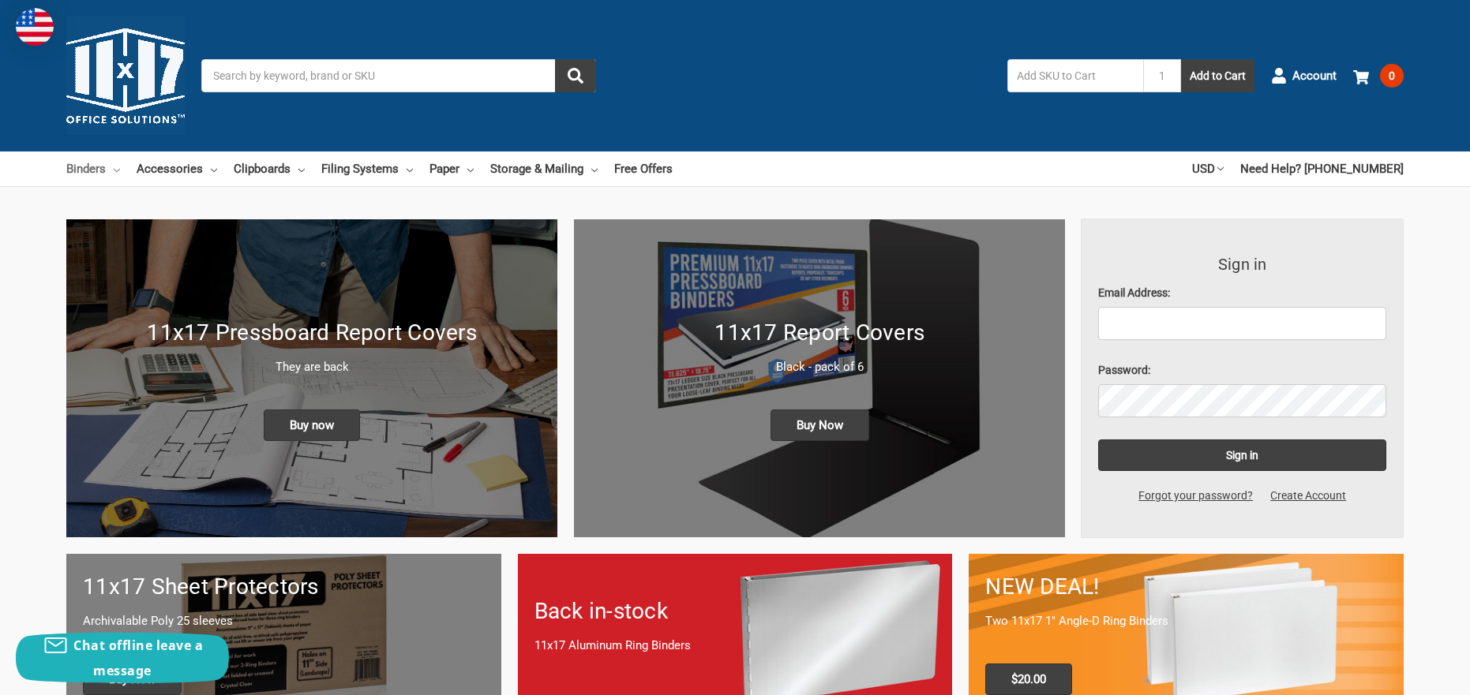
click at [88, 167] on link "Binders" at bounding box center [93, 169] width 54 height 35
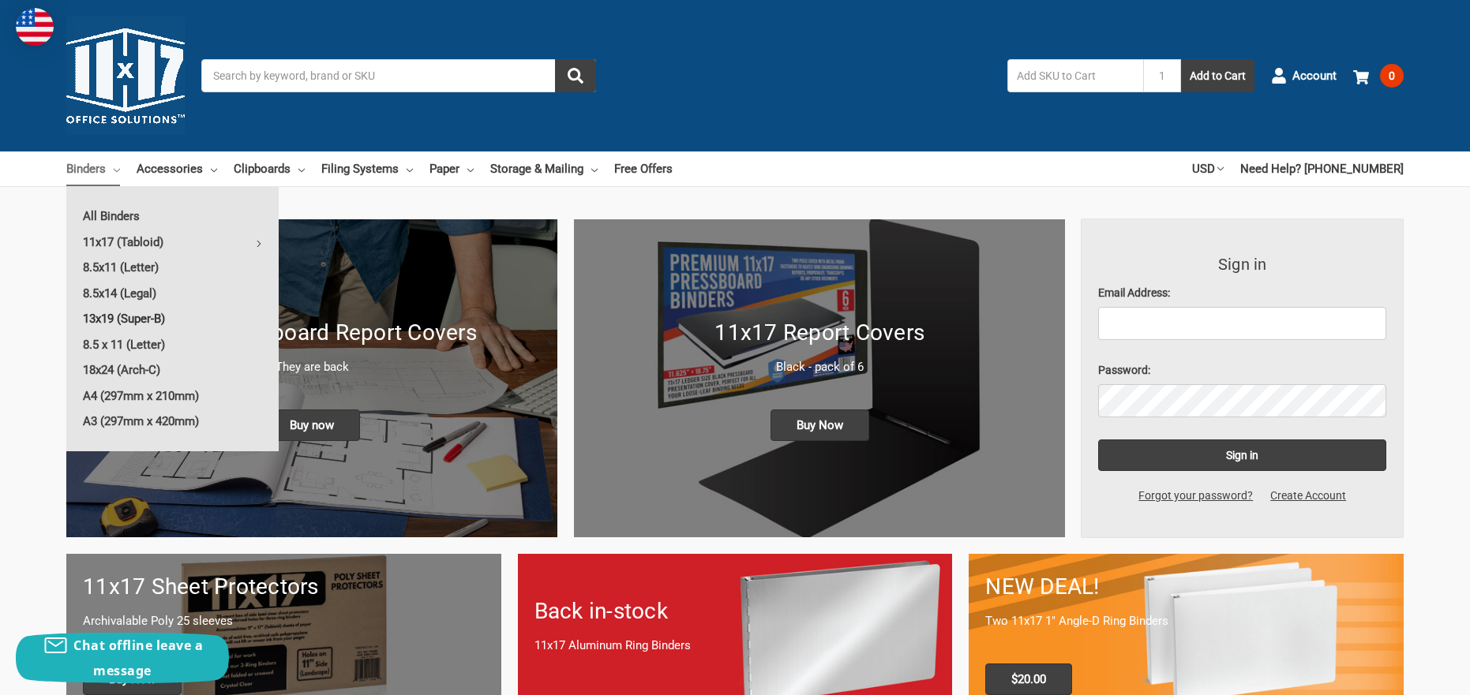
click at [139, 320] on link "13x19 (Super-B)" at bounding box center [172, 318] width 212 height 25
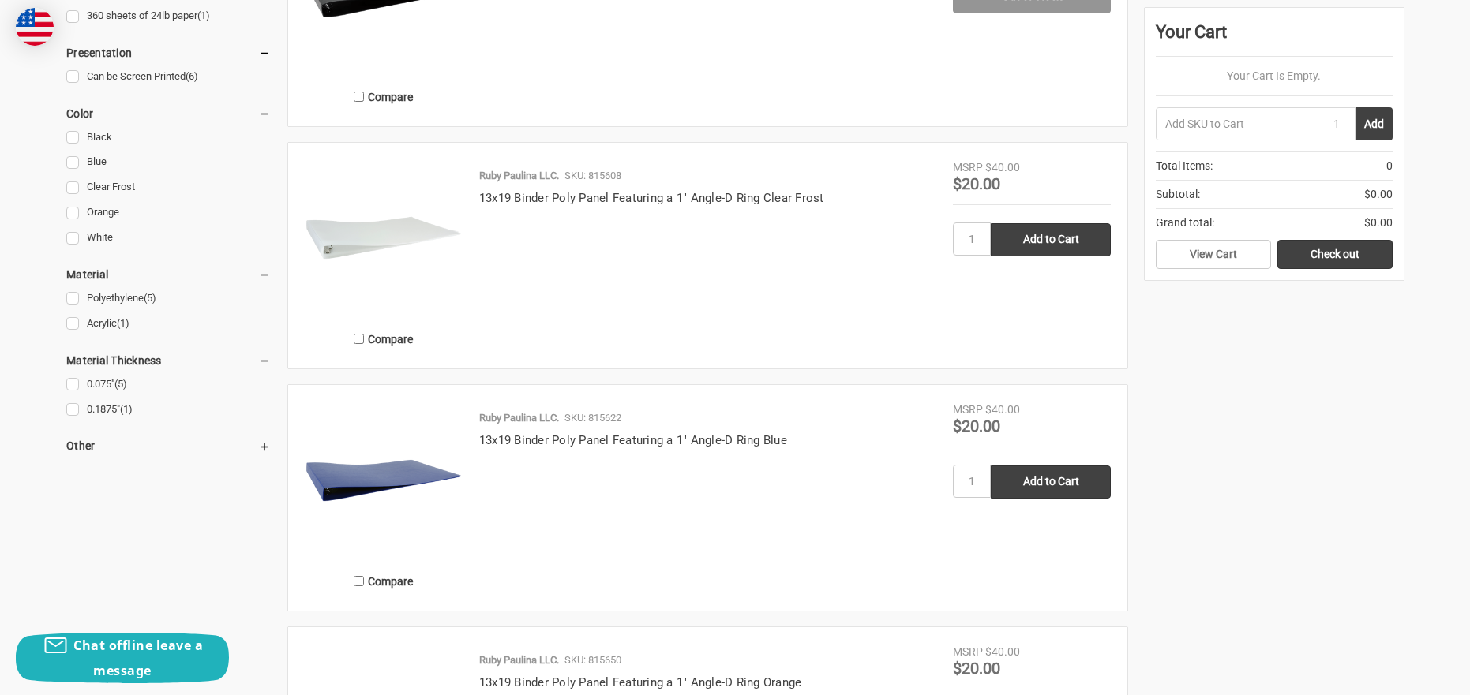
scroll to position [942, 0]
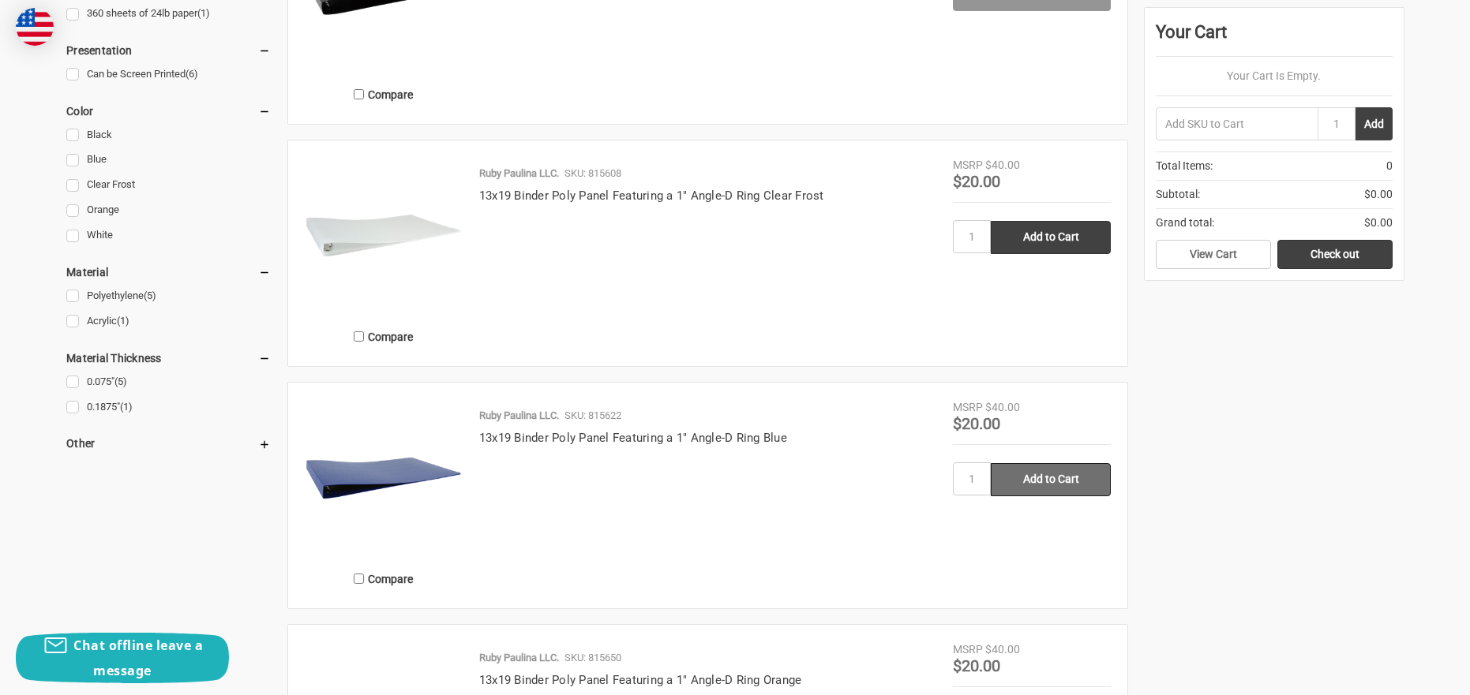
click at [1062, 479] on input "Add to Cart" at bounding box center [1051, 479] width 120 height 33
type input "Add to Cart"
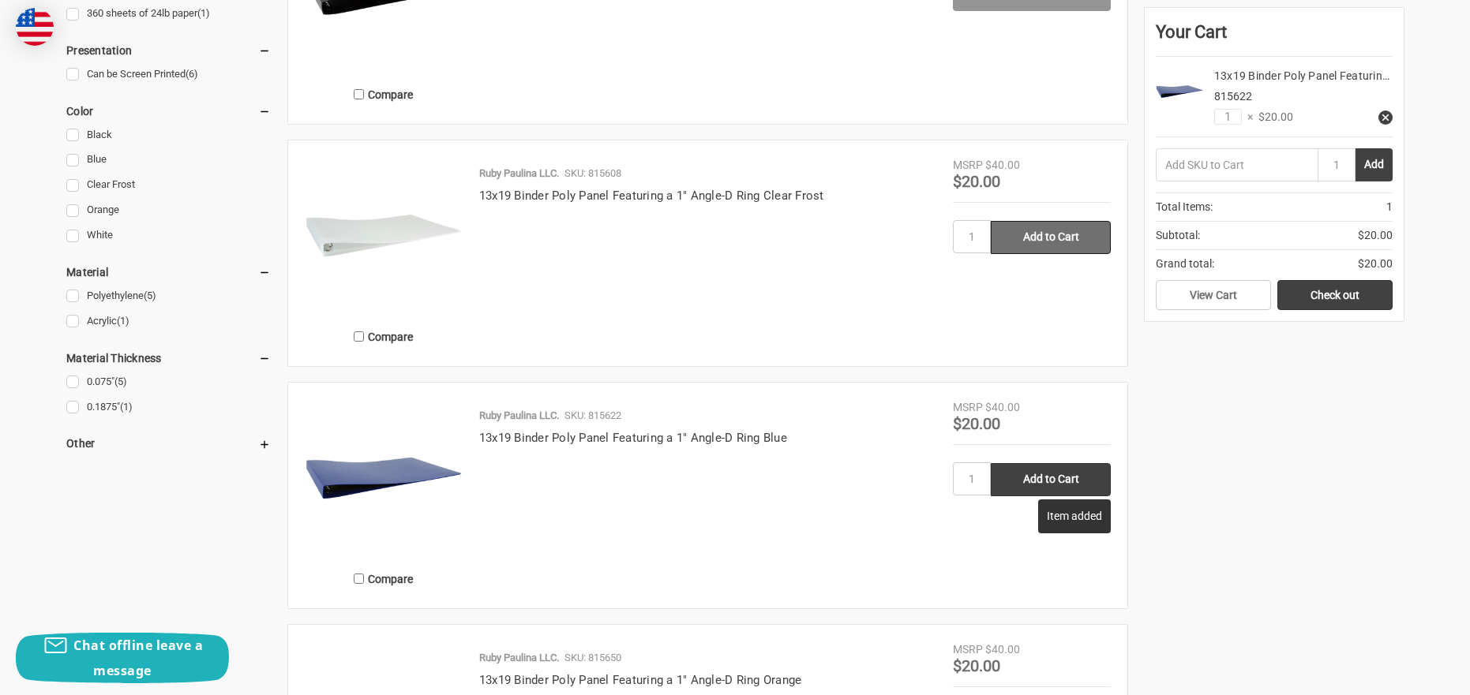
scroll to position [941, 0]
click at [1056, 245] on input "Add to Cart" at bounding box center [1051, 238] width 120 height 33
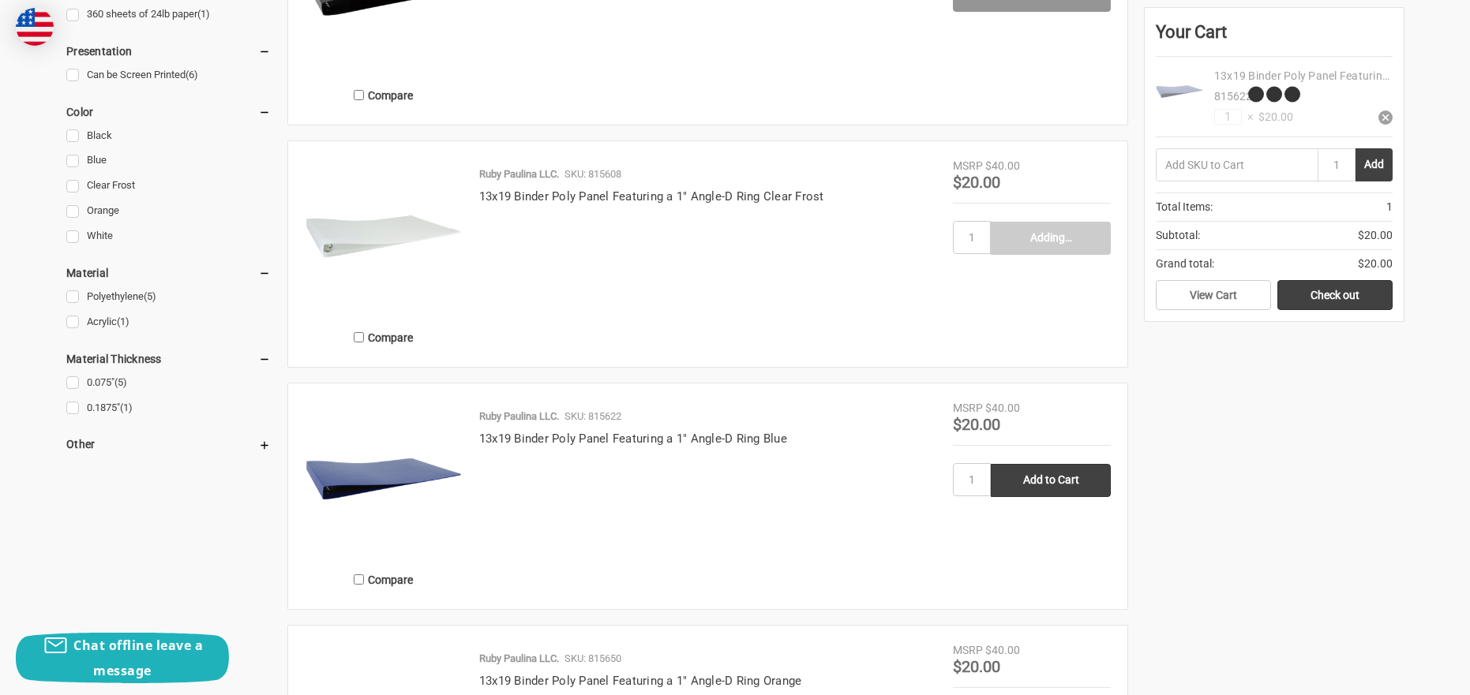
type input "Add to Cart"
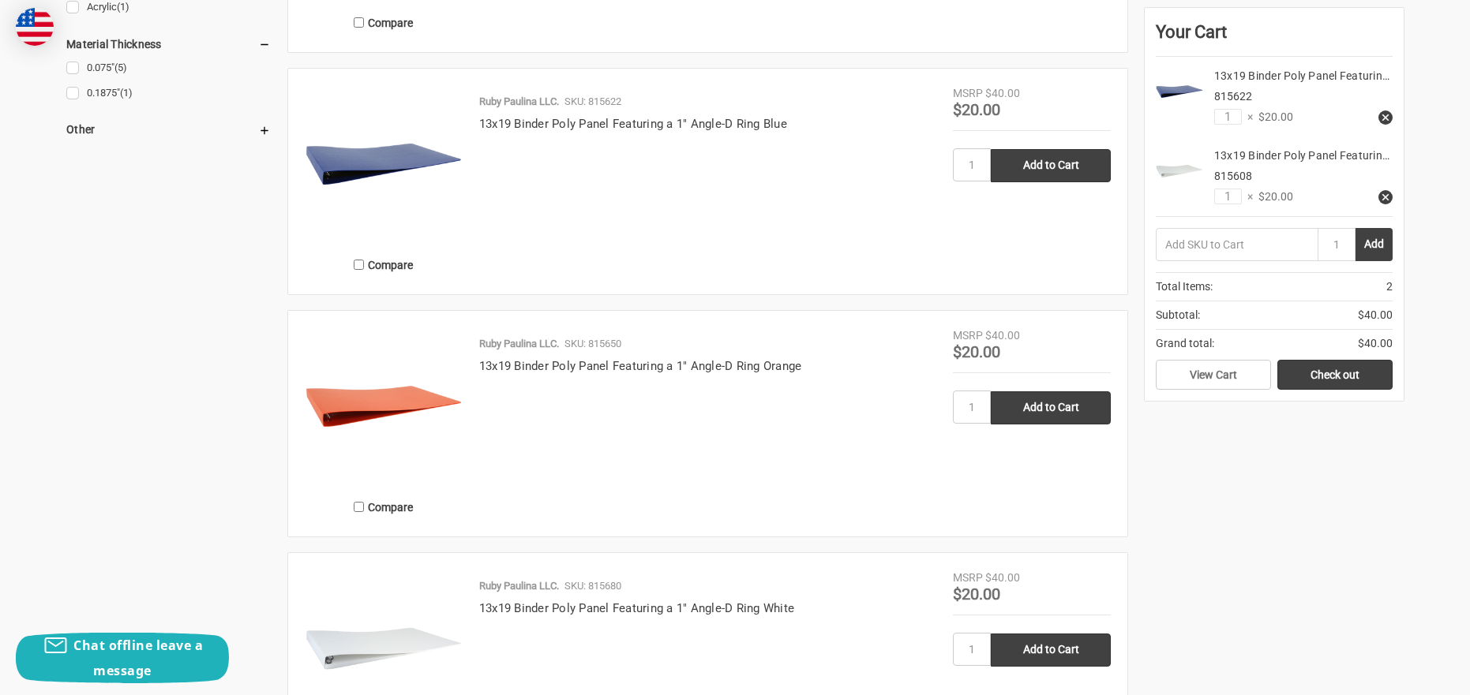
scroll to position [1266, 0]
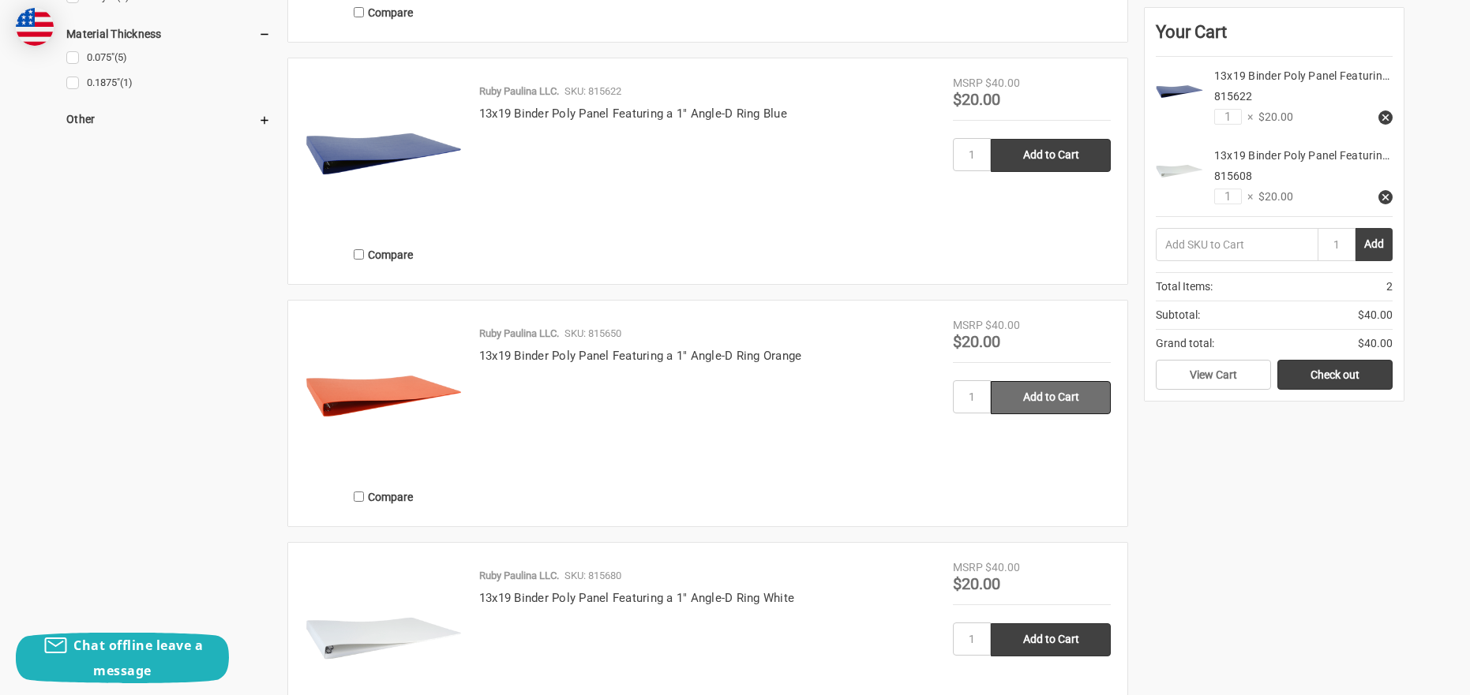
click at [1048, 400] on input "Add to Cart" at bounding box center [1051, 397] width 120 height 33
type input "Add to Cart"
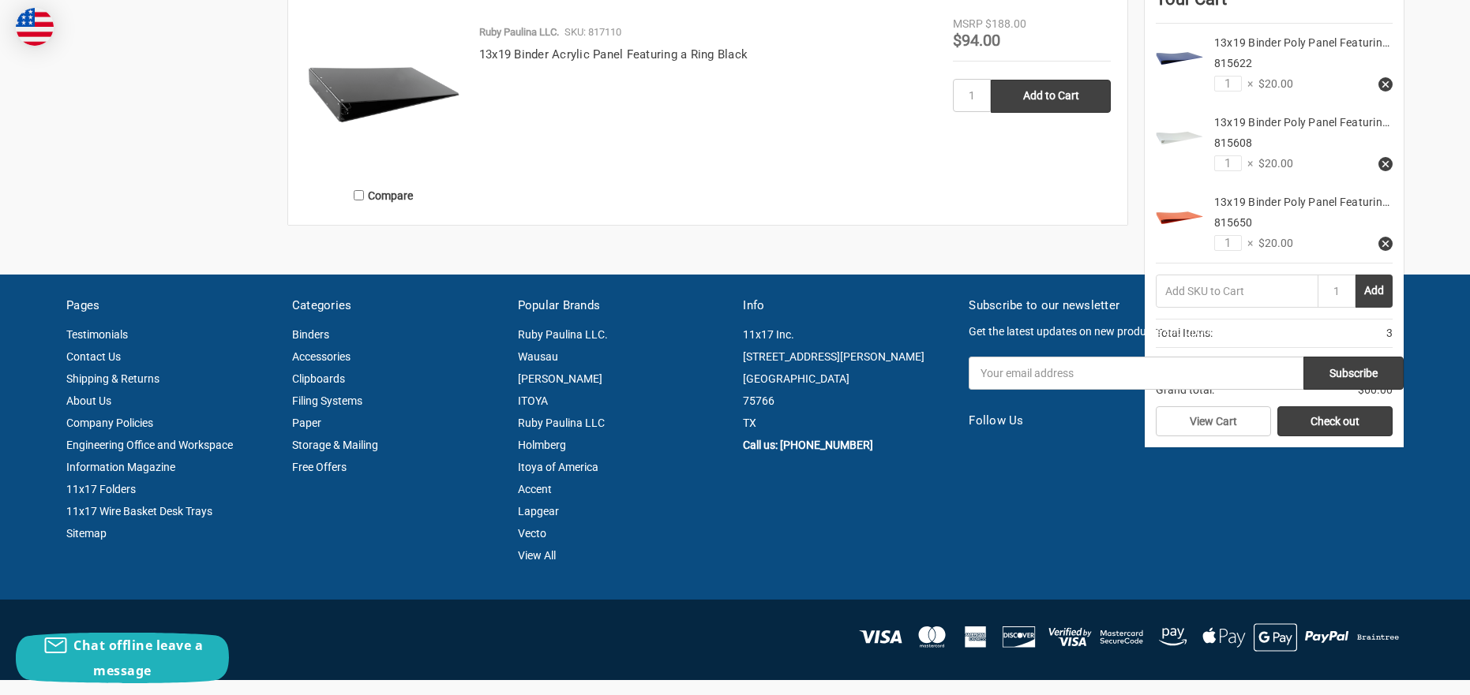
scroll to position [2121, 0]
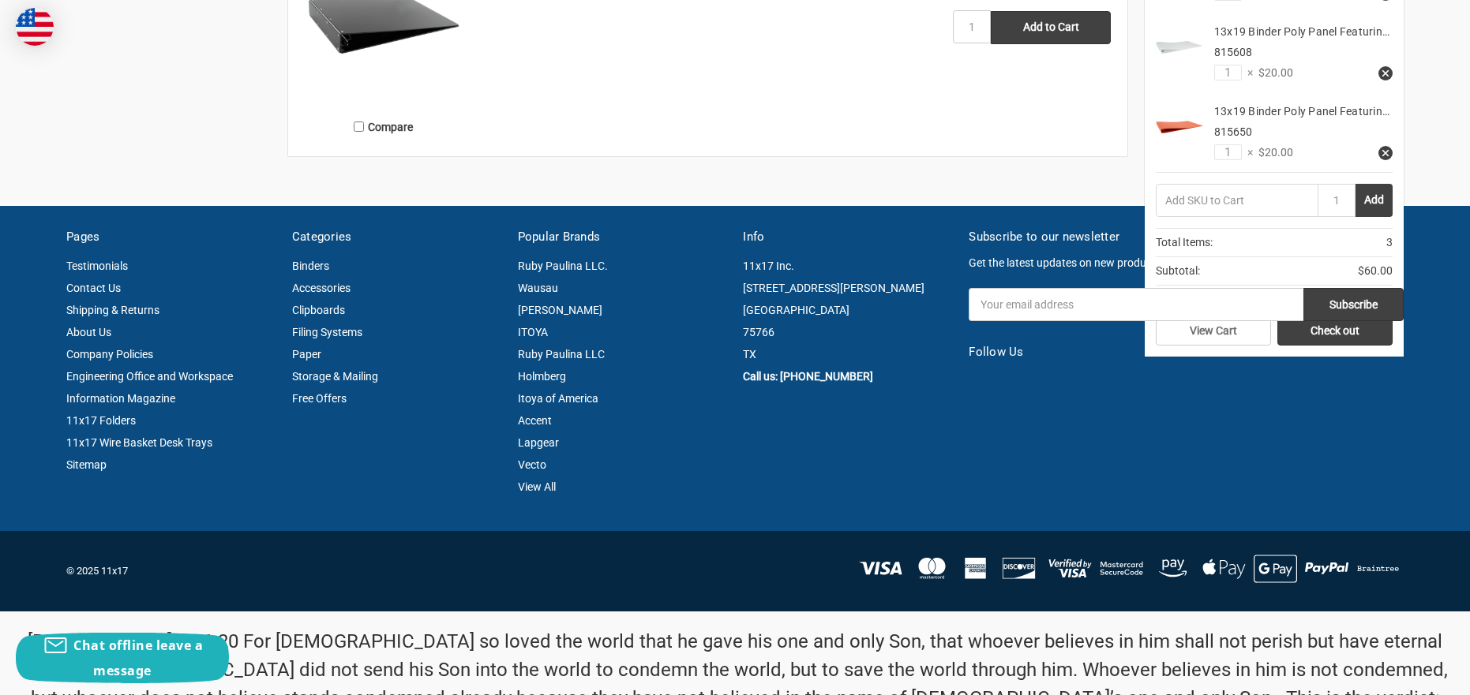
click at [1349, 337] on fieldset "Email Address Subscribe" at bounding box center [1186, 315] width 435 height 55
click at [1321, 395] on article "Subscribe to our newsletter Get the latest updates on new products and upcoming…" at bounding box center [1187, 362] width 452 height 269
click at [719, 111] on div "Ruby Paulina LLC. SKU: 817110 13x19 Binder Acrylic Panel Featuring a Ring Black" at bounding box center [708, 48] width 490 height 184
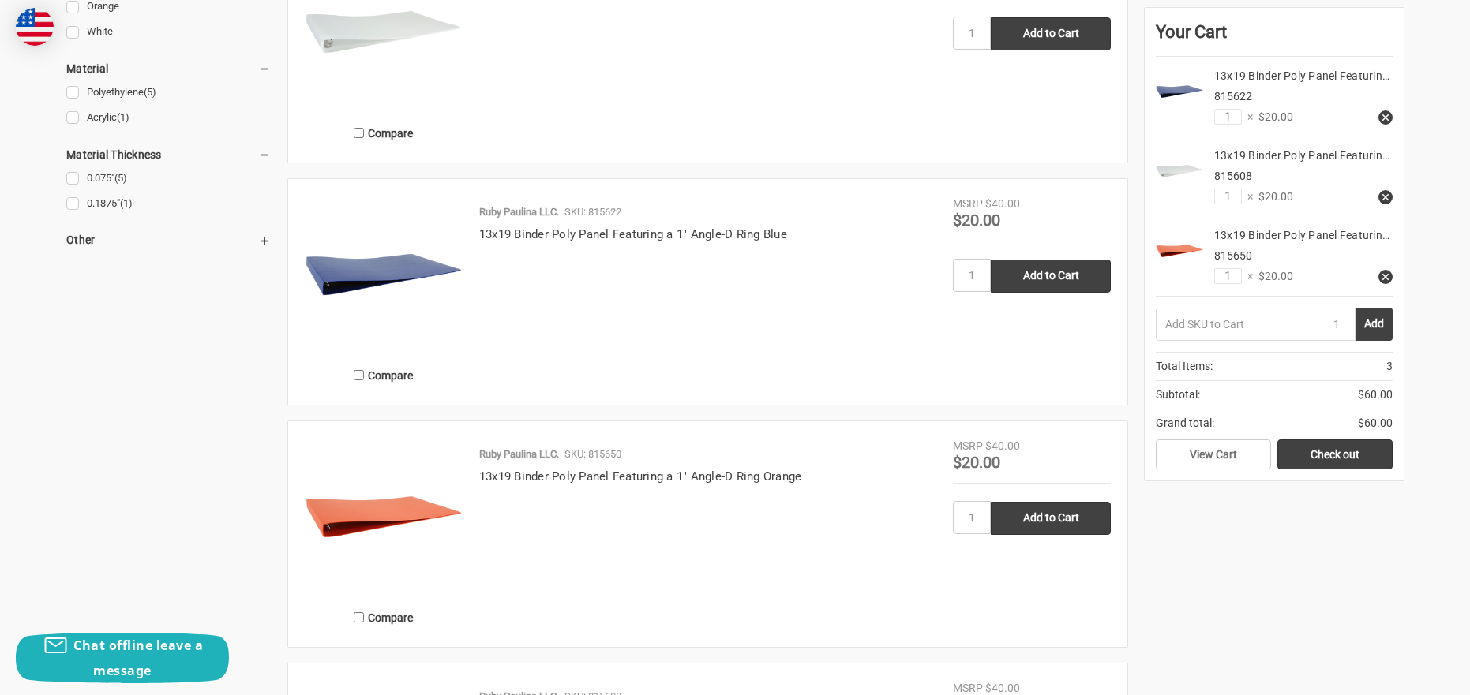
scroll to position [1148, 0]
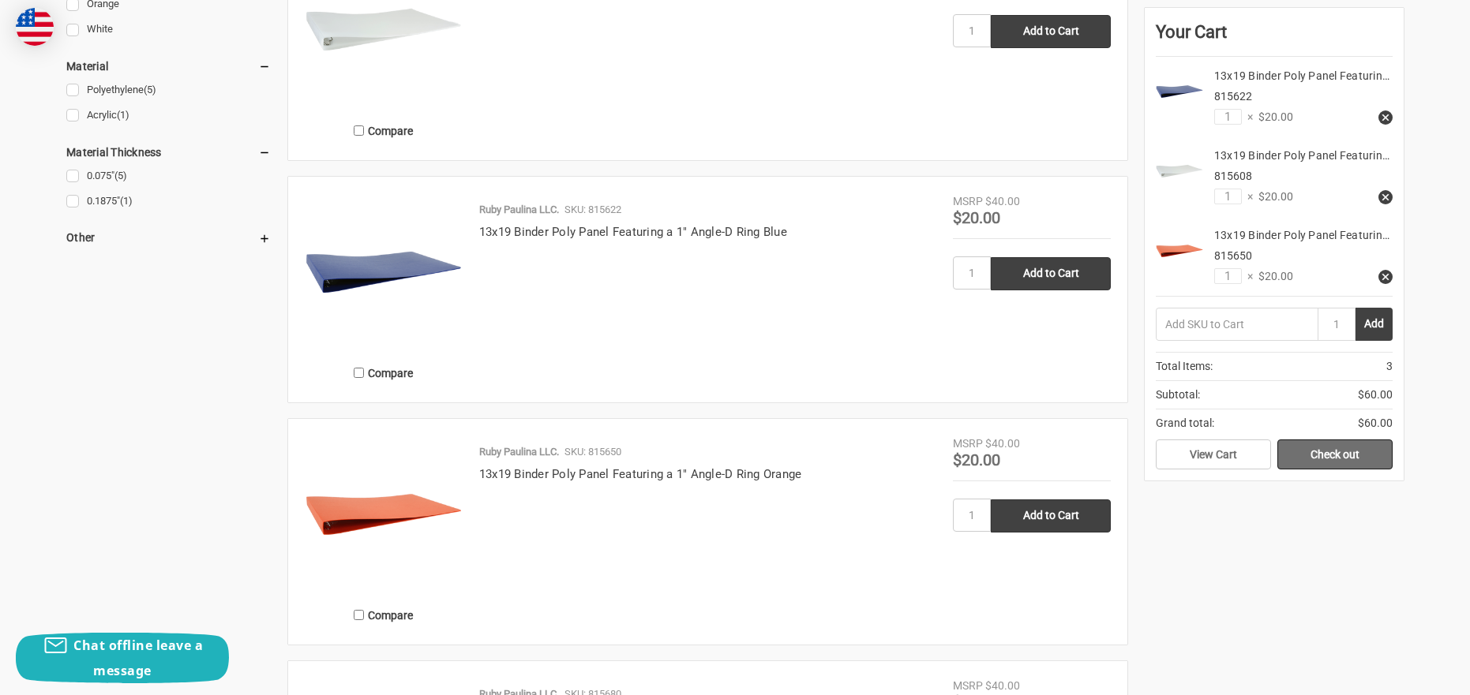
click at [1331, 455] on link "Check out" at bounding box center [1334, 455] width 115 height 30
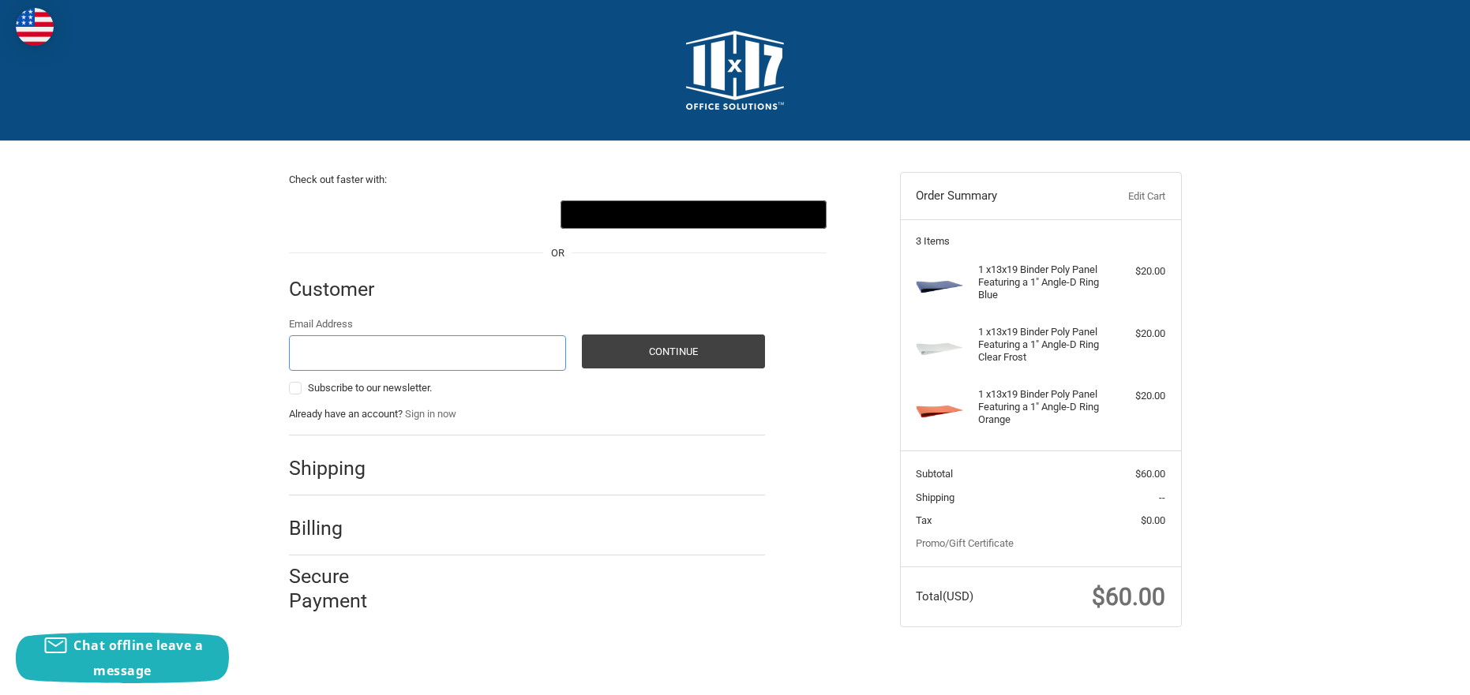
click at [428, 350] on input "Email Address" at bounding box center [428, 353] width 278 height 36
type input "accounting@oxfordshepard.com"
click at [643, 359] on button "Continue" at bounding box center [673, 352] width 183 height 34
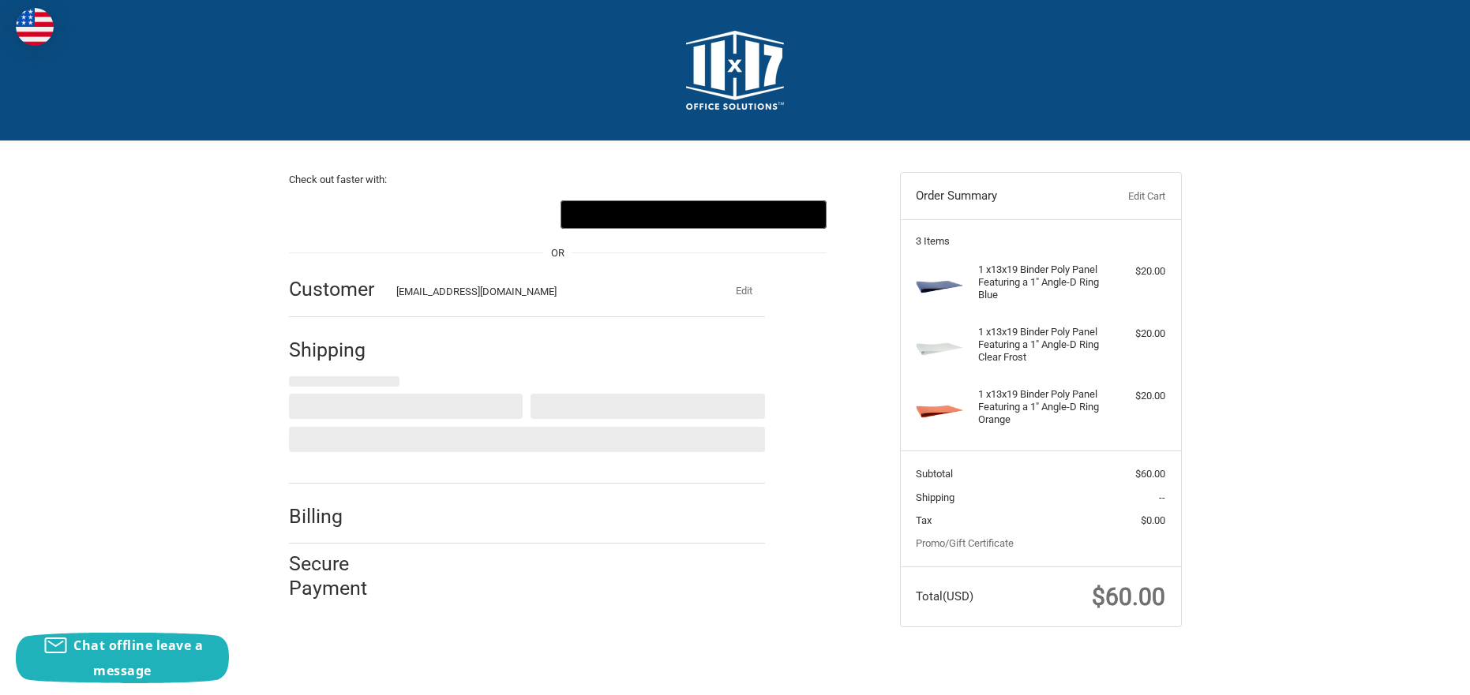
select select "US"
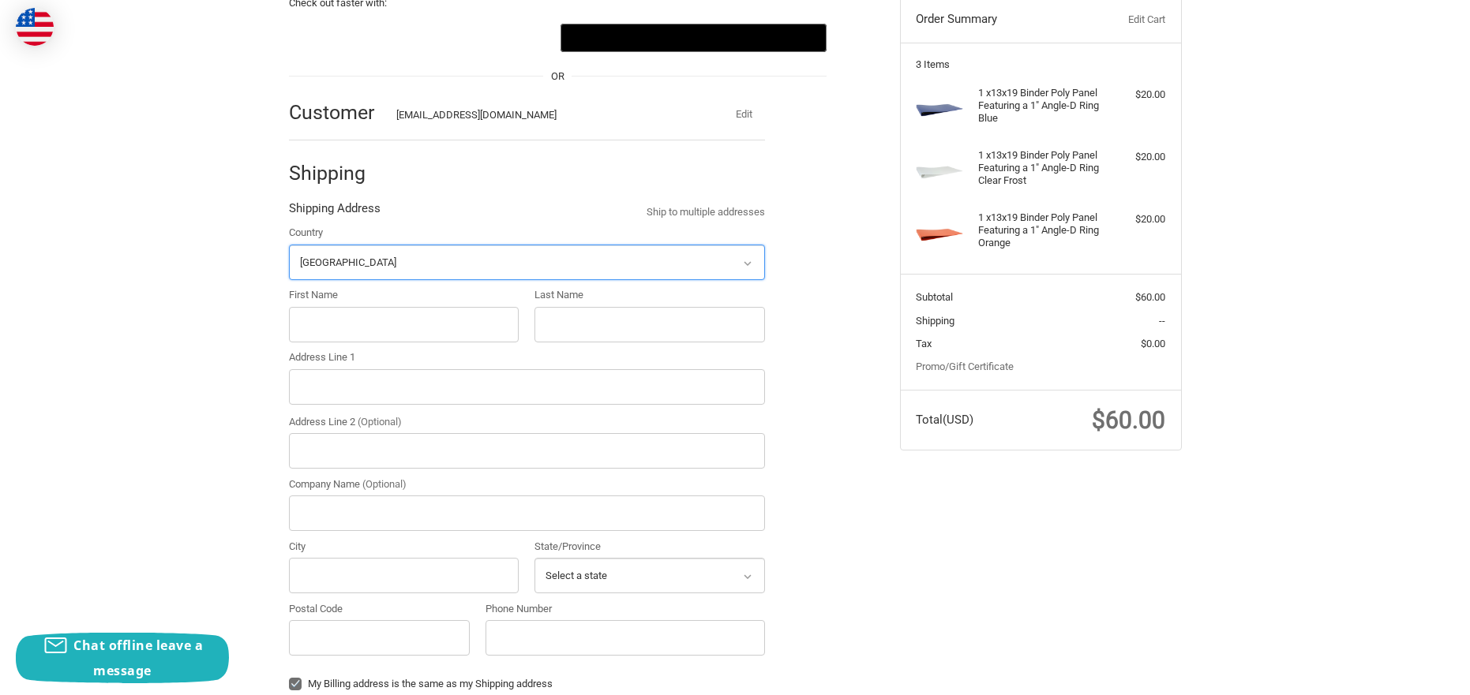
scroll to position [178, 0]
click at [370, 329] on input "First Name" at bounding box center [404, 323] width 231 height 36
type input "Jenn"
type input "York"
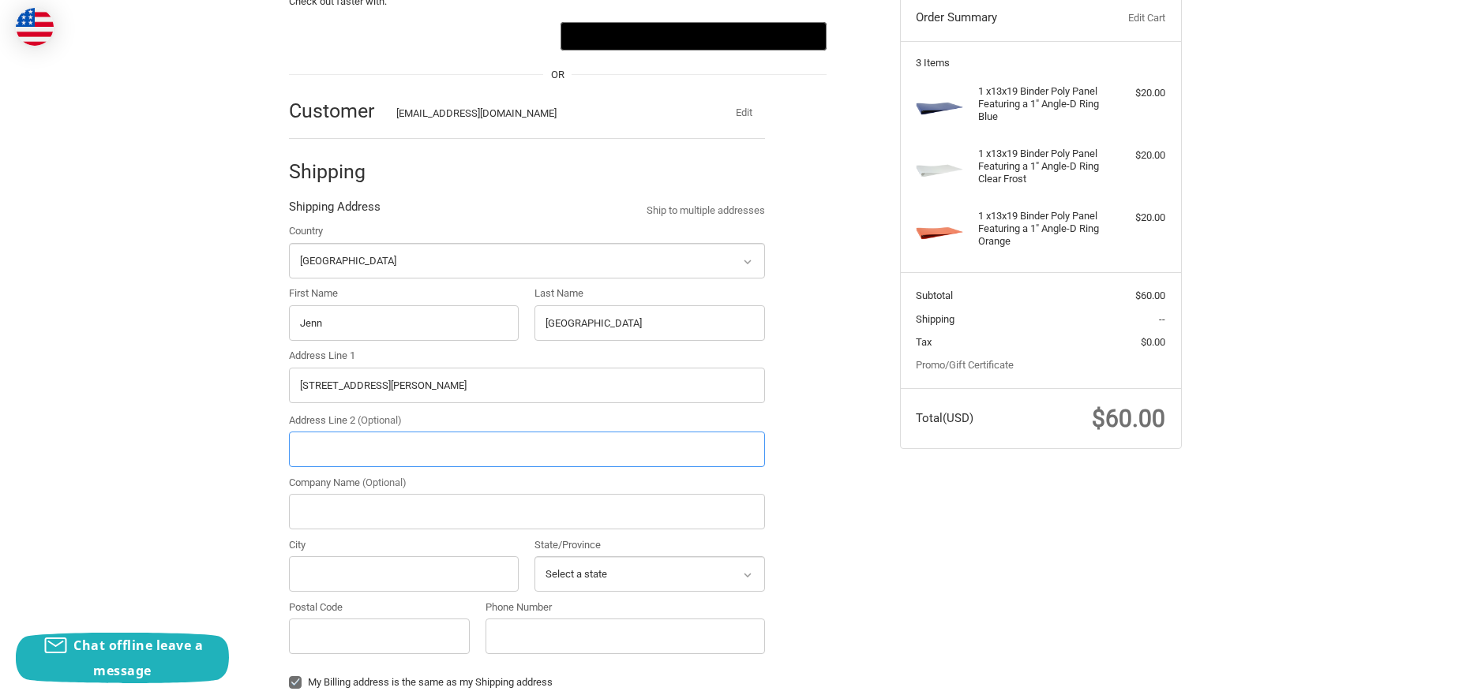
type input "2409B Eugenia Avenue"
type input "Nashville"
type input "37211"
select select "TN"
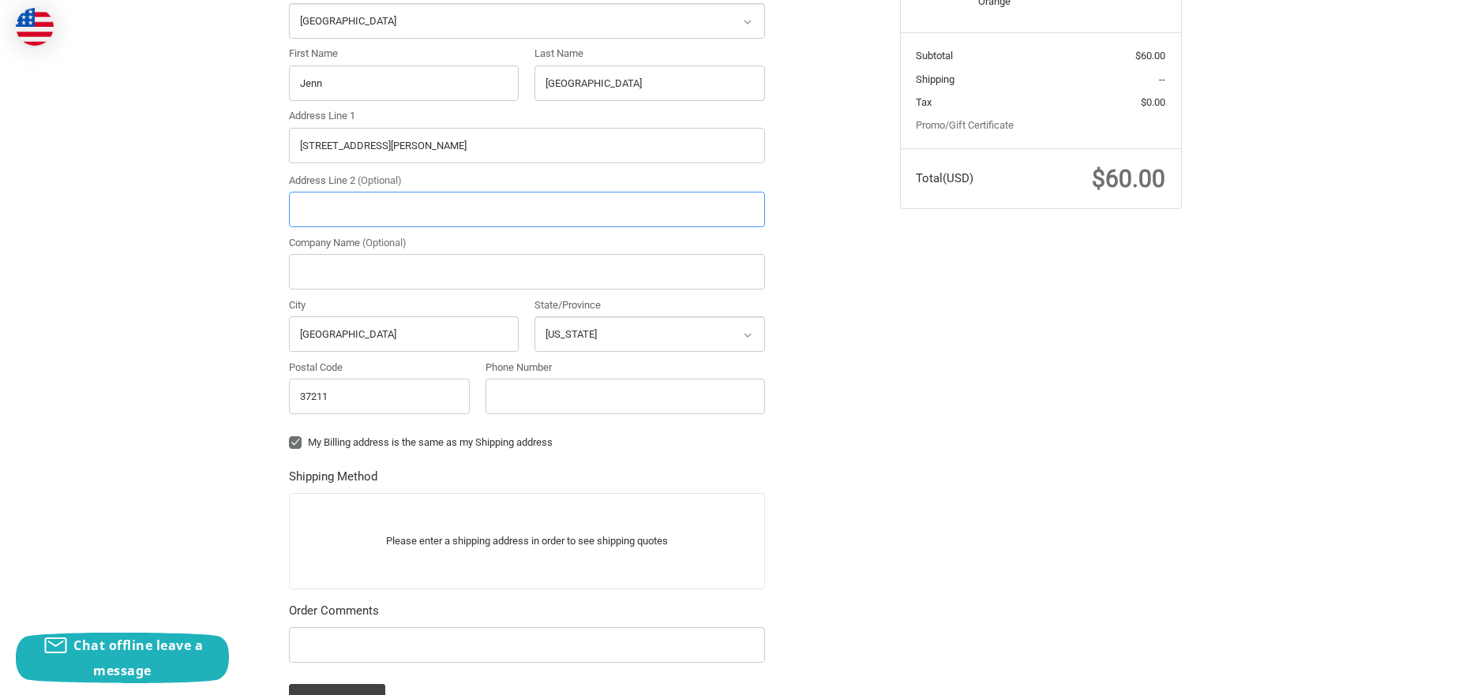
scroll to position [433, 0]
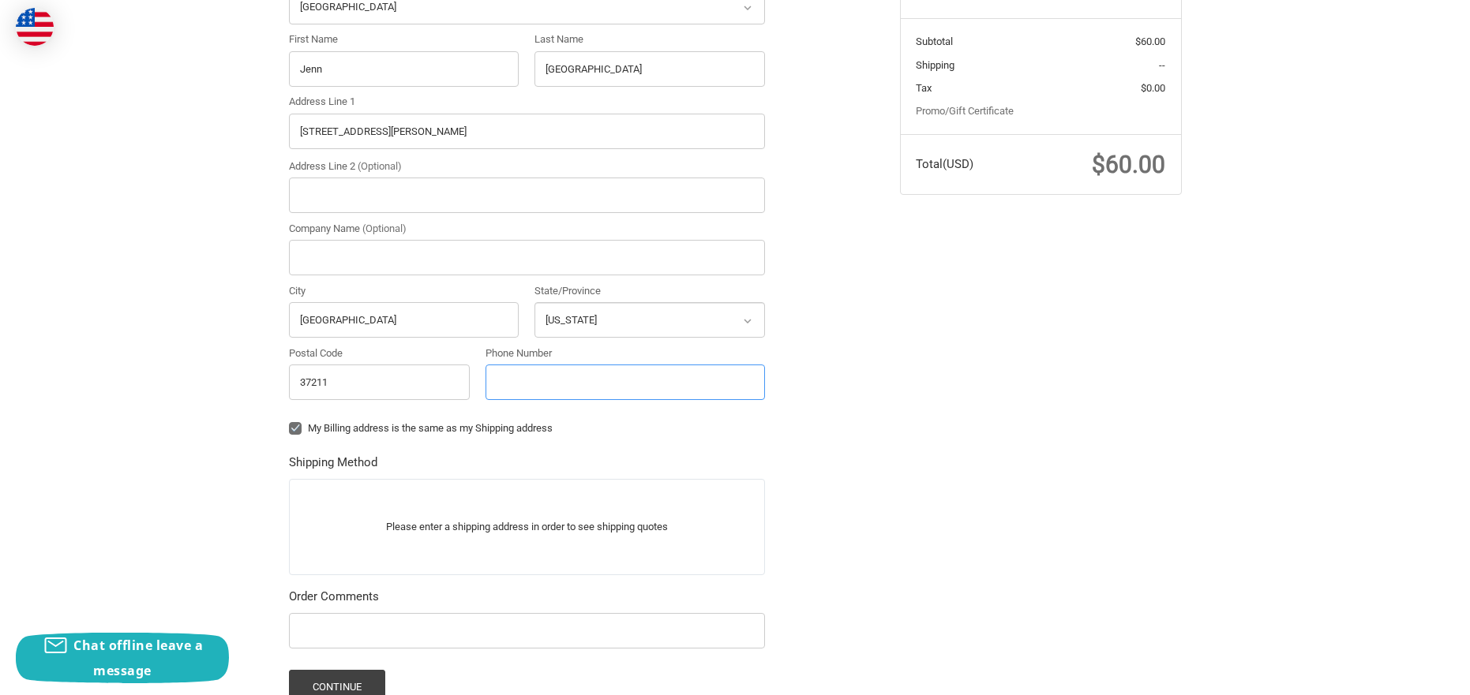
click at [533, 393] on input "Phone Number" at bounding box center [624, 383] width 279 height 36
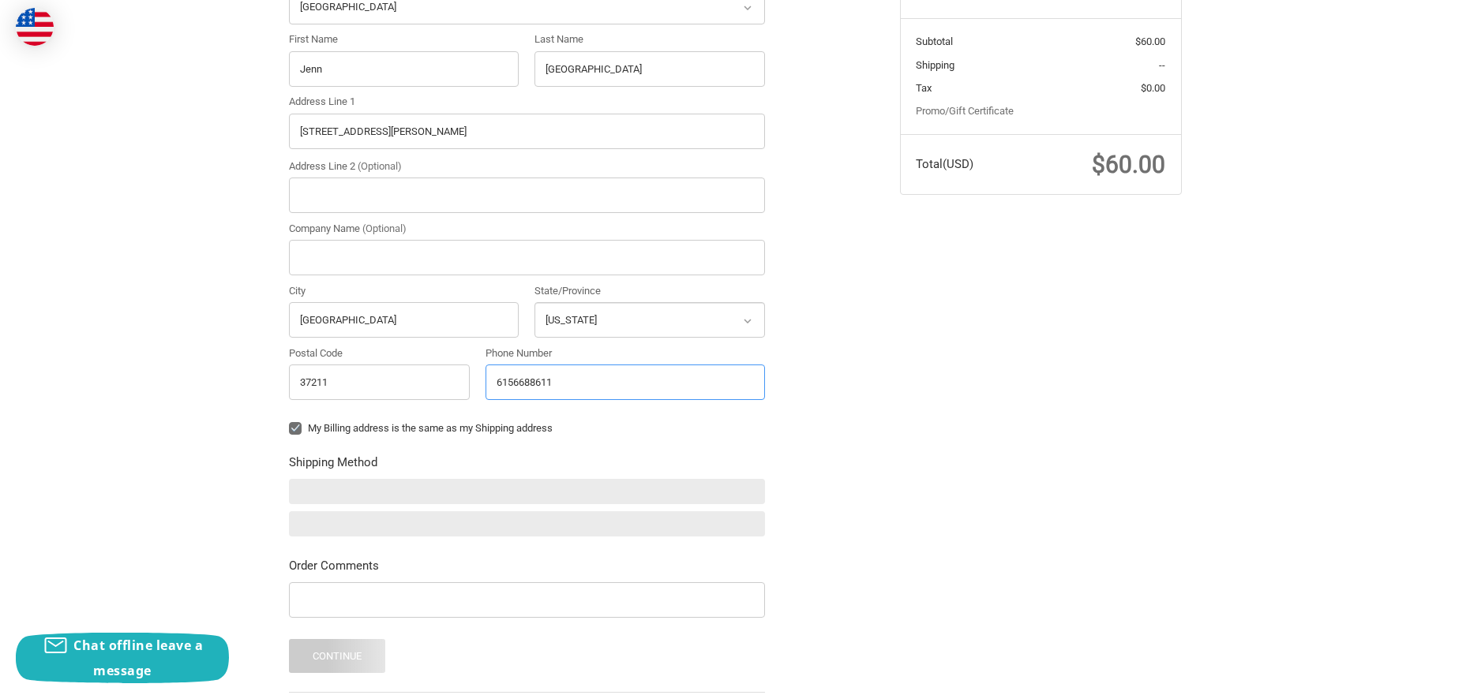
type input "6156688611"
click at [301, 430] on label "My Billing address is the same as my Shipping address" at bounding box center [527, 428] width 476 height 13
click at [290, 422] on input "My Billing address is the same as my Shipping address" at bounding box center [289, 421] width 1 height 1
checkbox input "false"
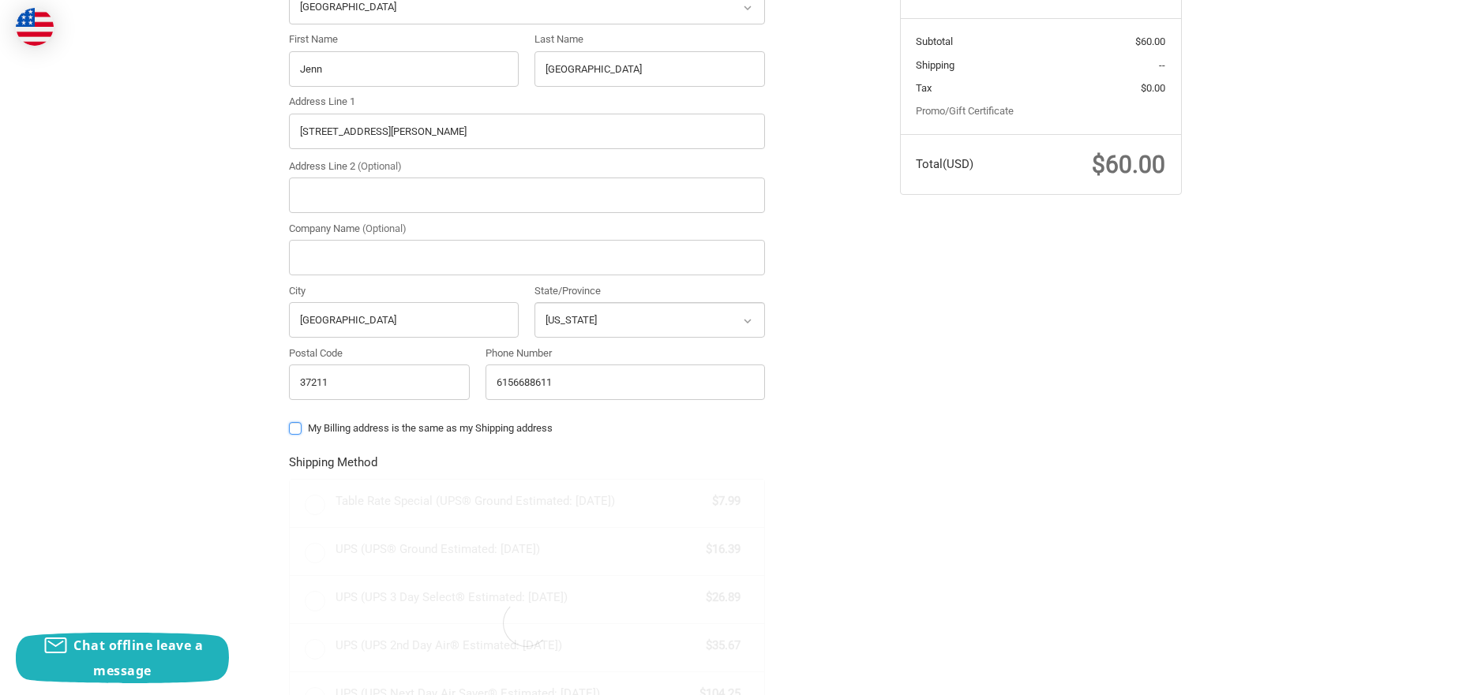
radio input "true"
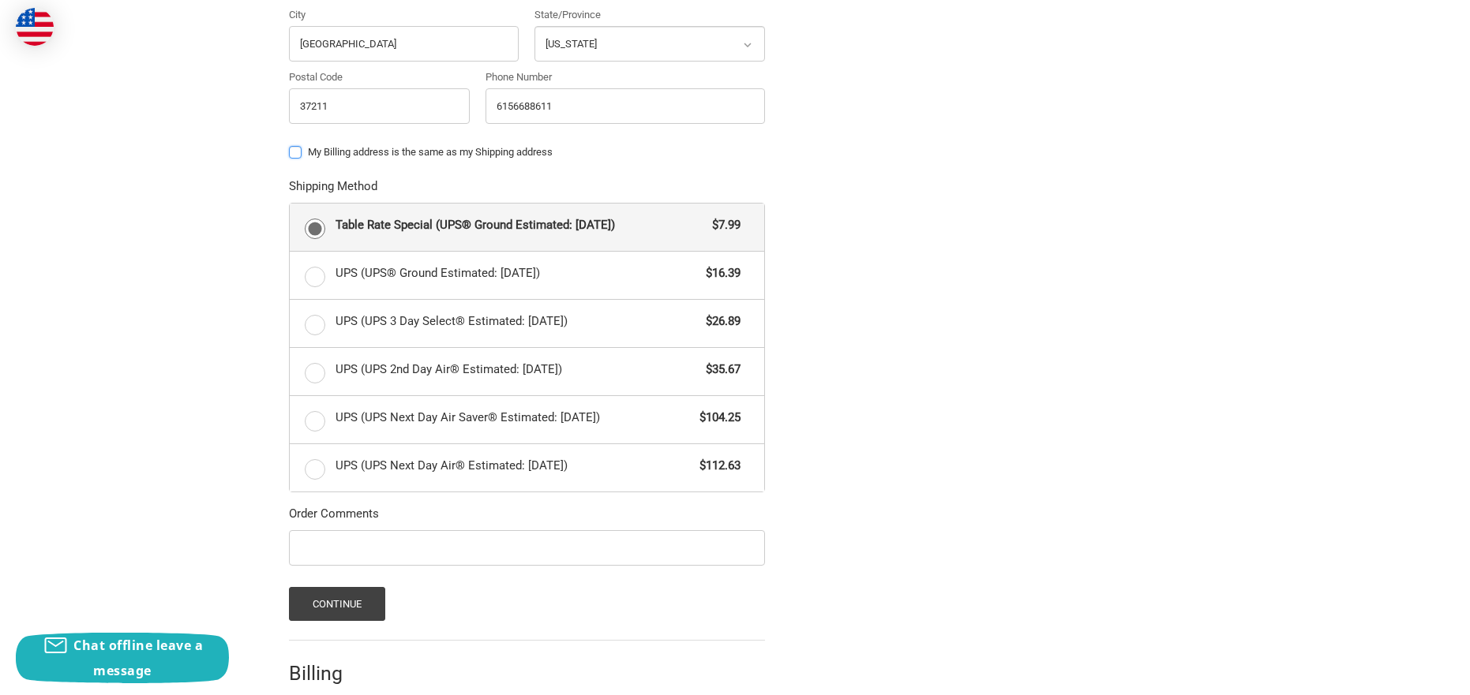
scroll to position [805, 0]
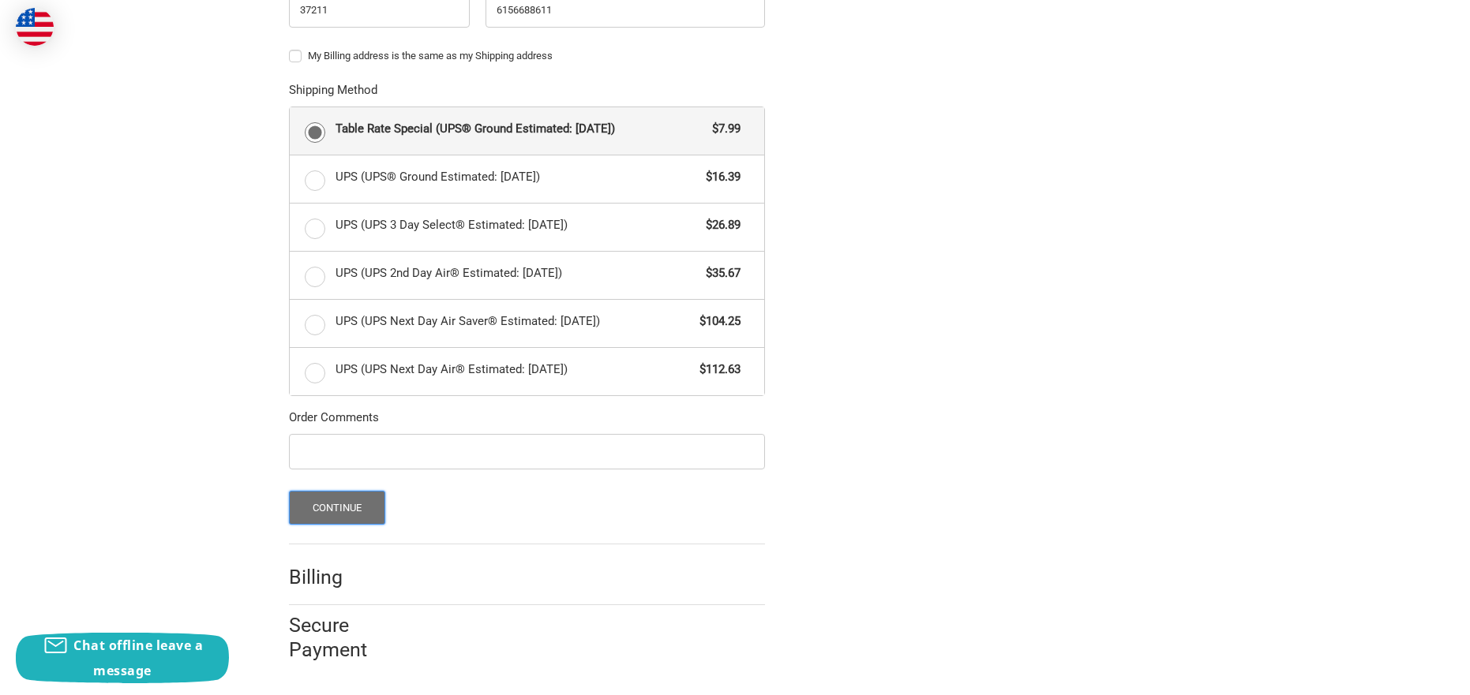
click at [339, 513] on button "Continue" at bounding box center [337, 508] width 97 height 34
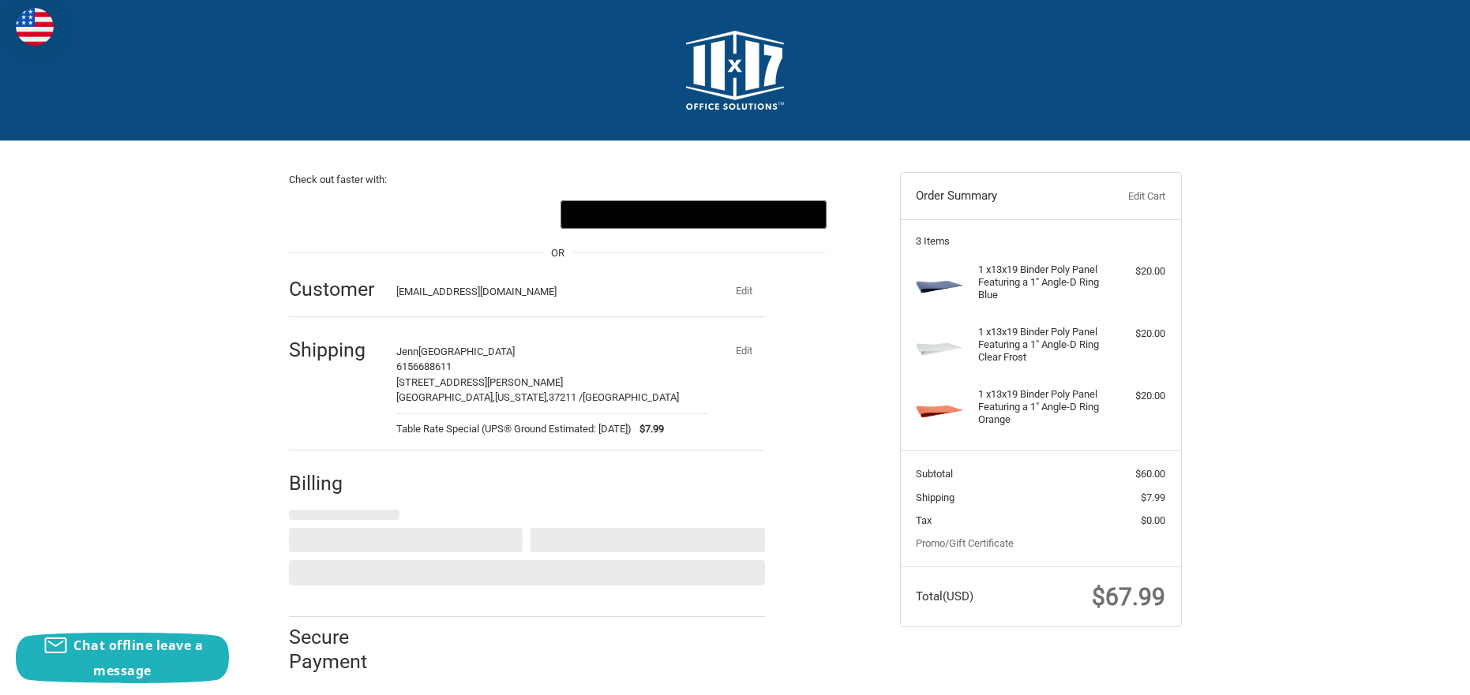
select select "US"
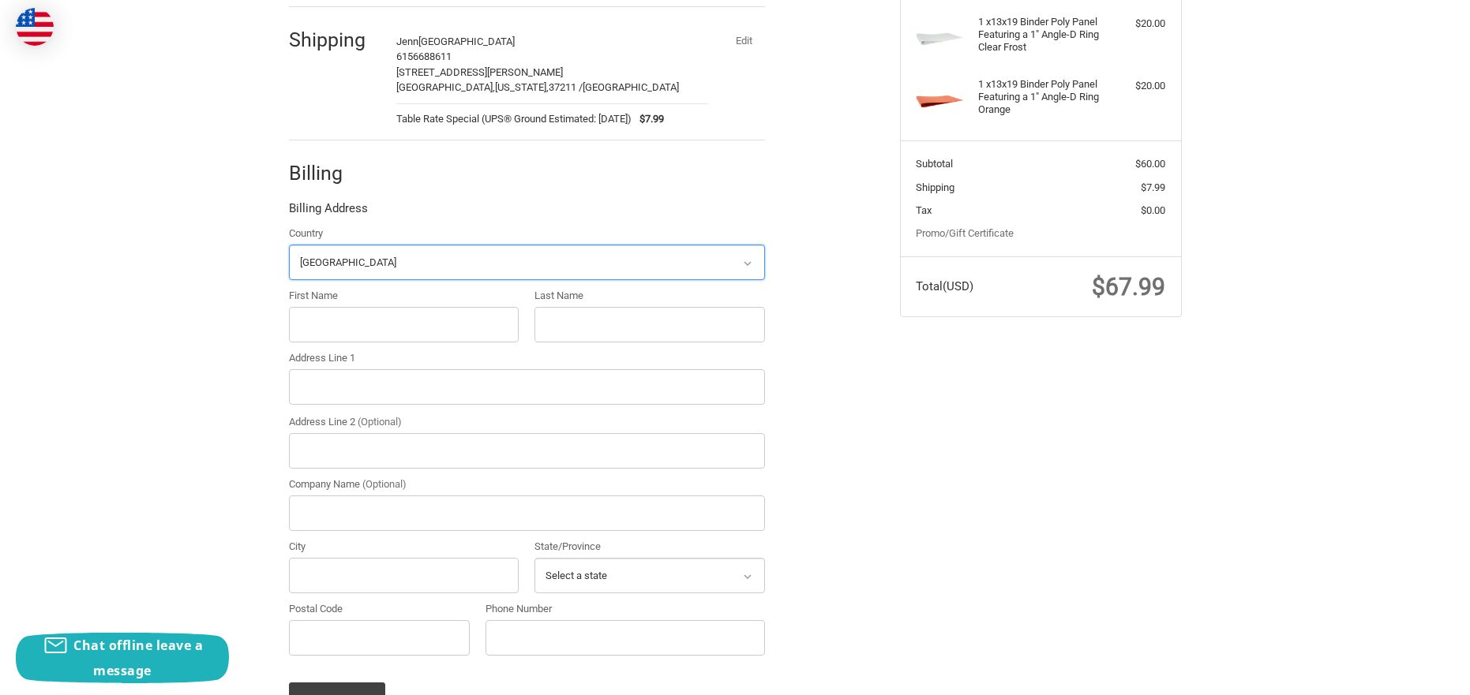
scroll to position [312, 0]
click at [344, 326] on input "First Name" at bounding box center [404, 323] width 231 height 36
type input "Jenn"
type input "York"
type input "718 Thompson Lane Ste 108-416"
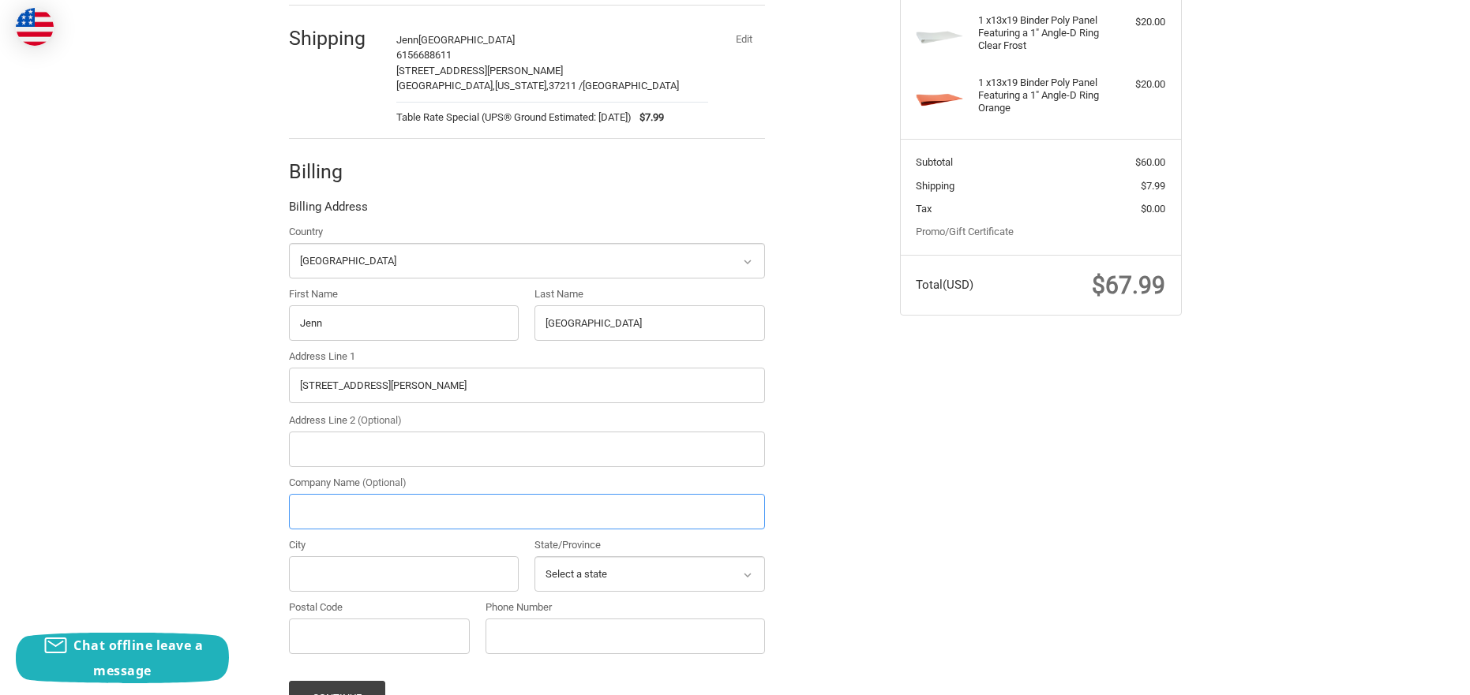
type input "Oxford Shepard LLC"
type input "Nashville"
select select "TN"
type input "37204"
type input "6152410515"
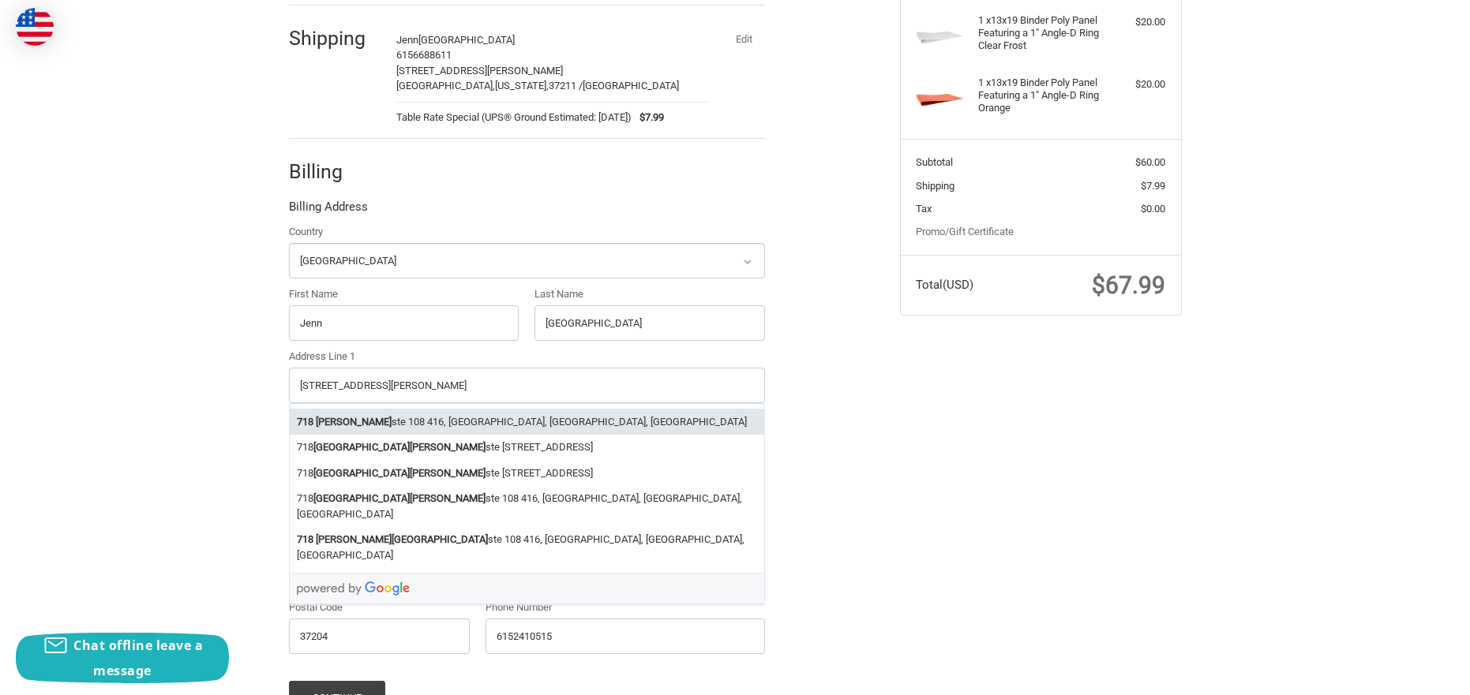
click at [1029, 459] on div "Check out faster with: @import url(//fonts.googleapis.com/css?family=Google+San…" at bounding box center [734, 319] width 947 height 980
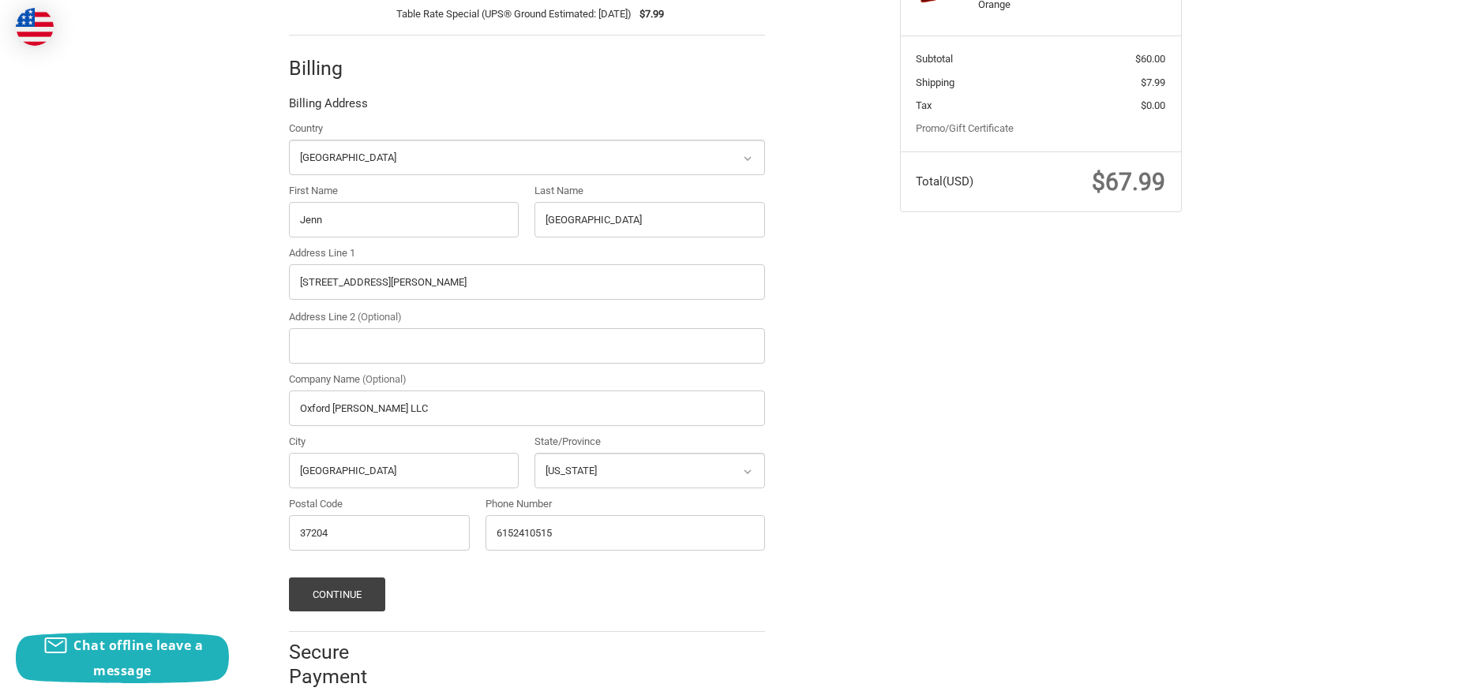
scroll to position [442, 0]
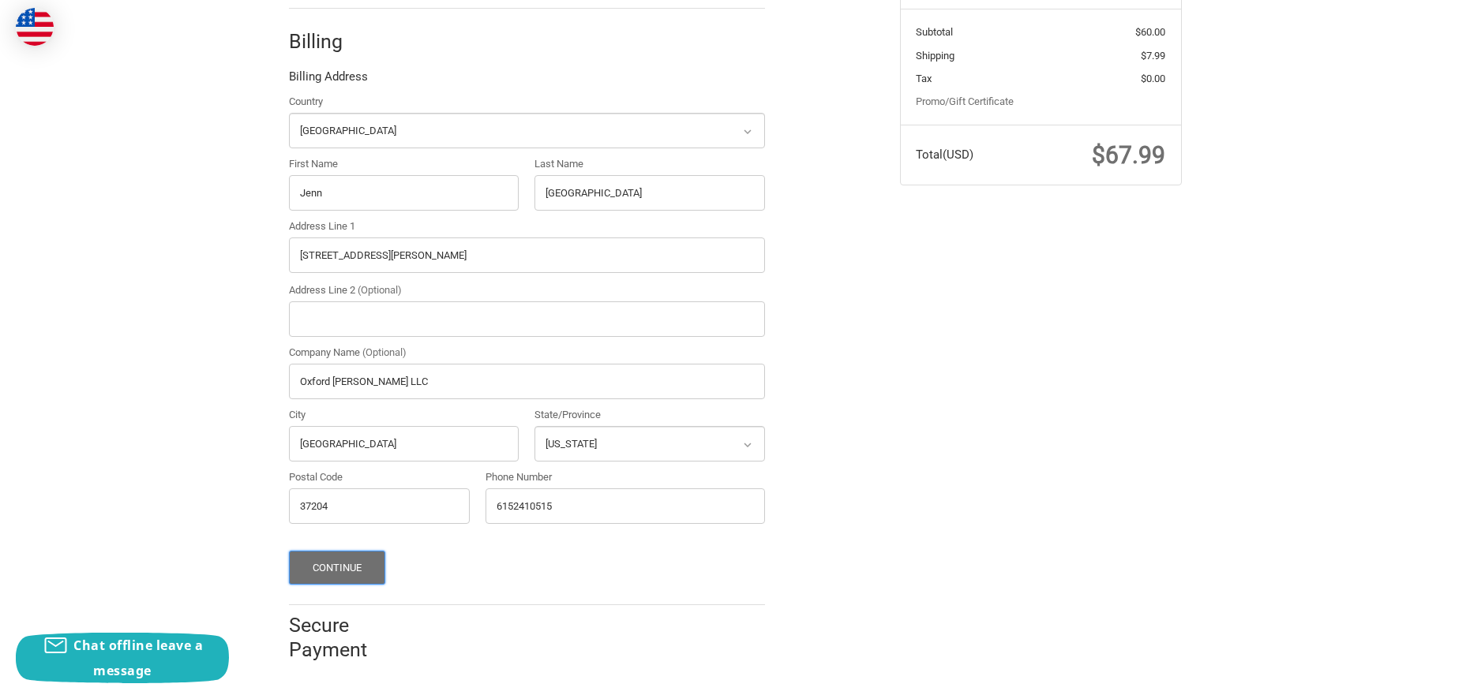
click at [335, 575] on button "Continue" at bounding box center [337, 568] width 97 height 34
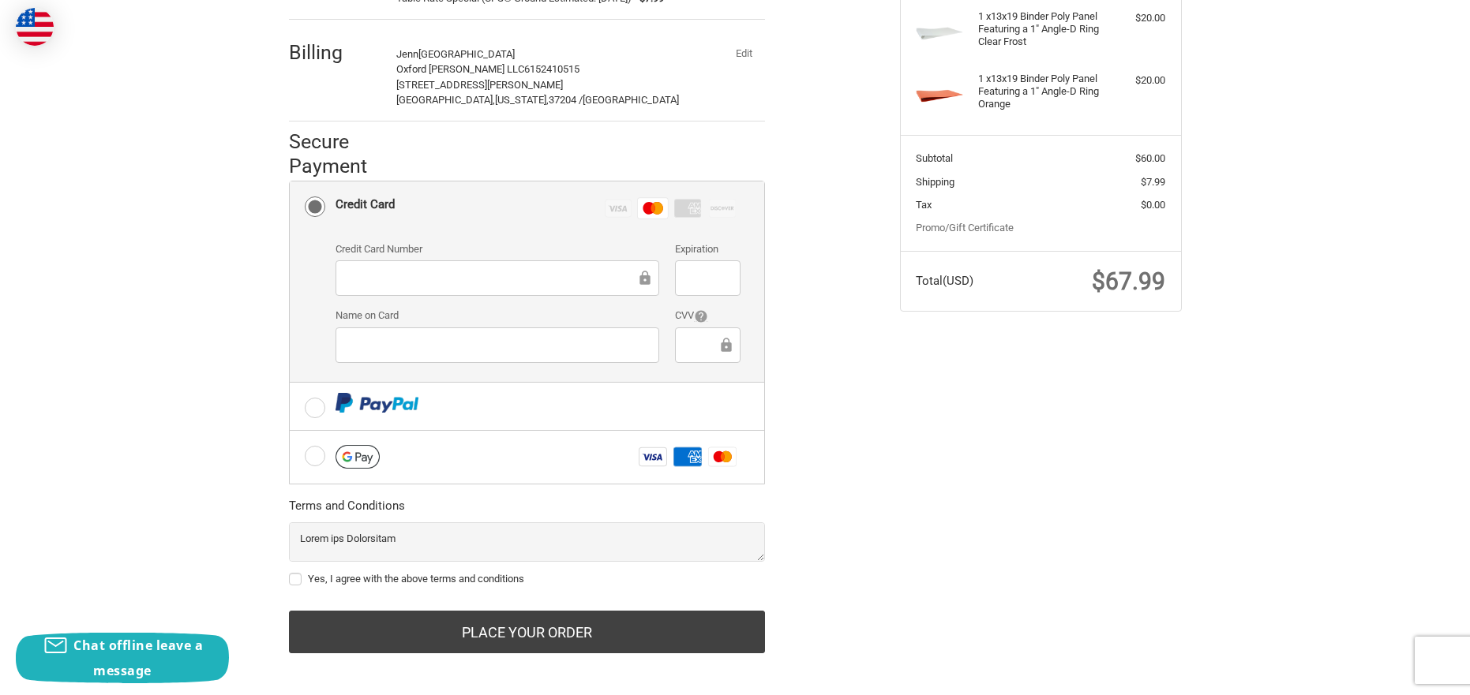
scroll to position [324, 0]
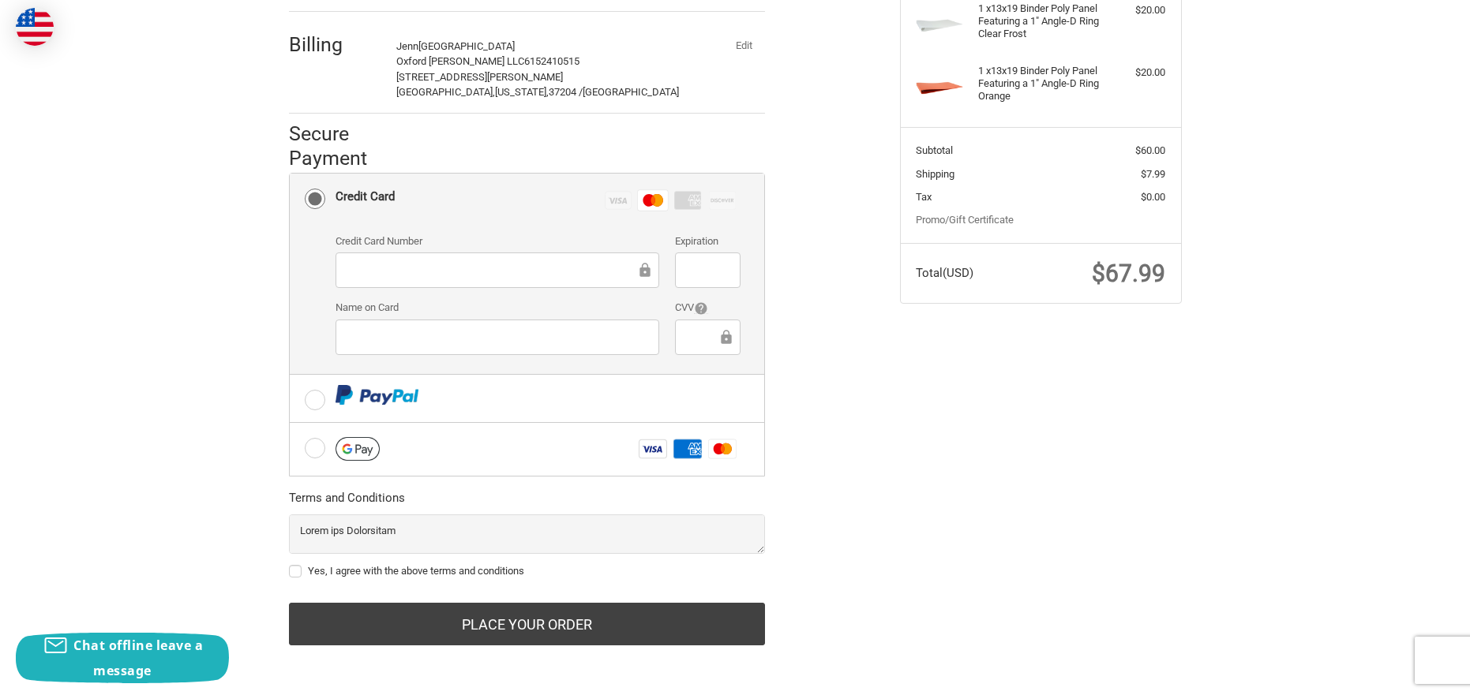
click at [297, 571] on label "Yes, I agree with the above terms and conditions" at bounding box center [527, 571] width 476 height 13
click at [290, 564] on input "Yes, I agree with the above terms and conditions" at bounding box center [289, 564] width 1 height 1
checkbox input "true"
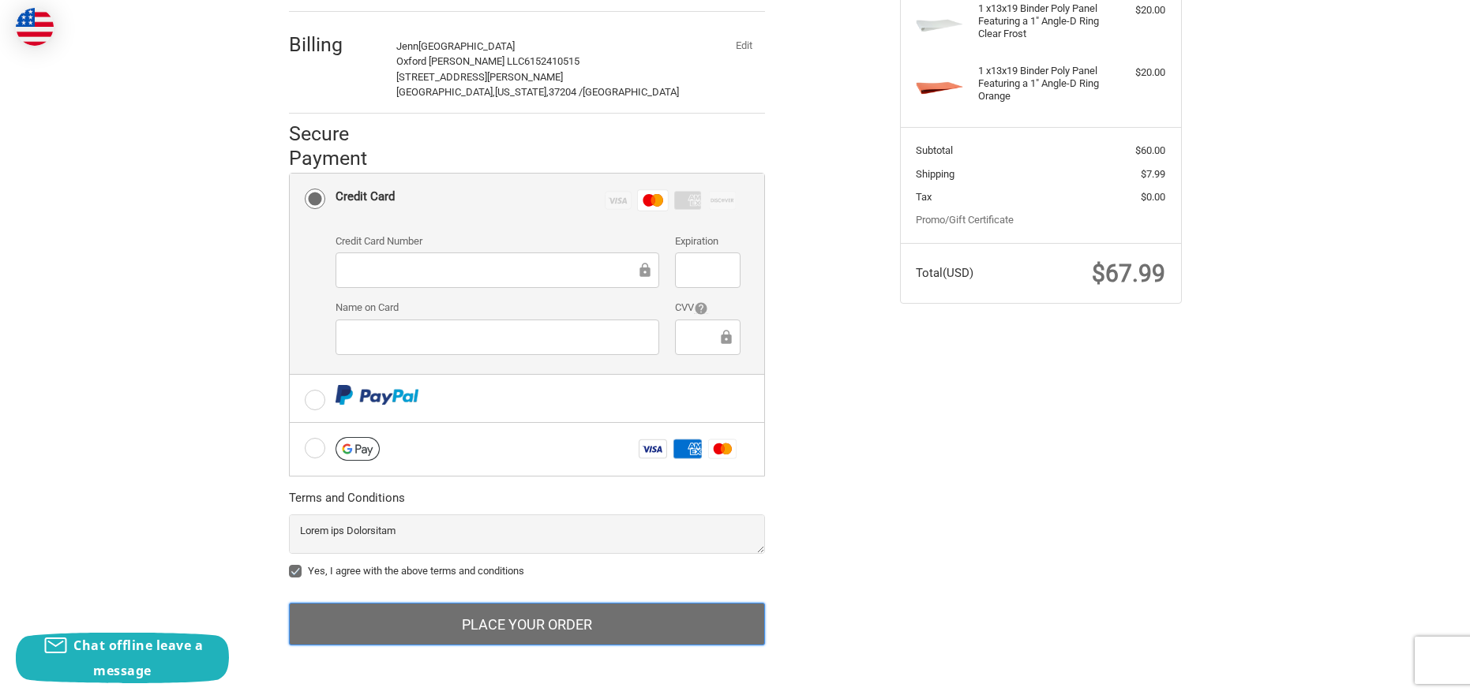
click at [466, 624] on button "Place Your Order" at bounding box center [527, 624] width 476 height 43
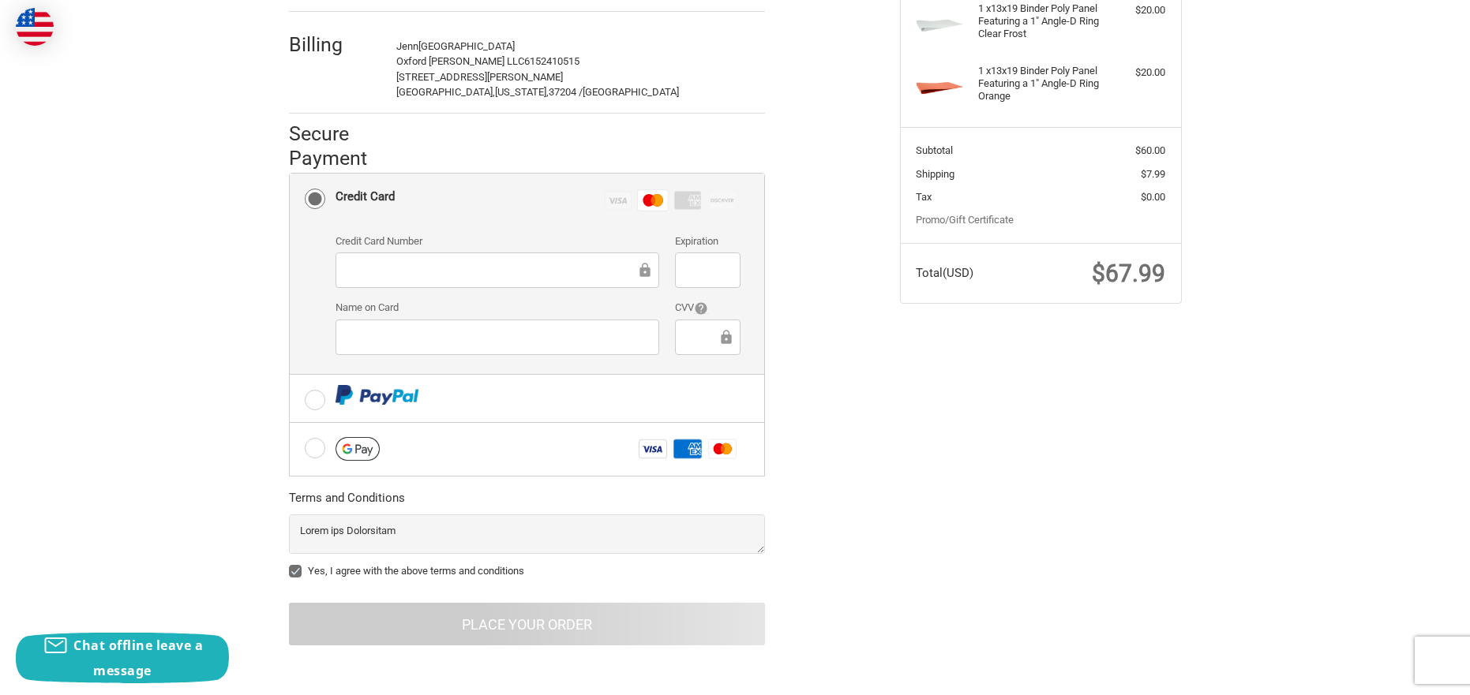
scroll to position [0, 0]
